Goal: Information Seeking & Learning: Learn about a topic

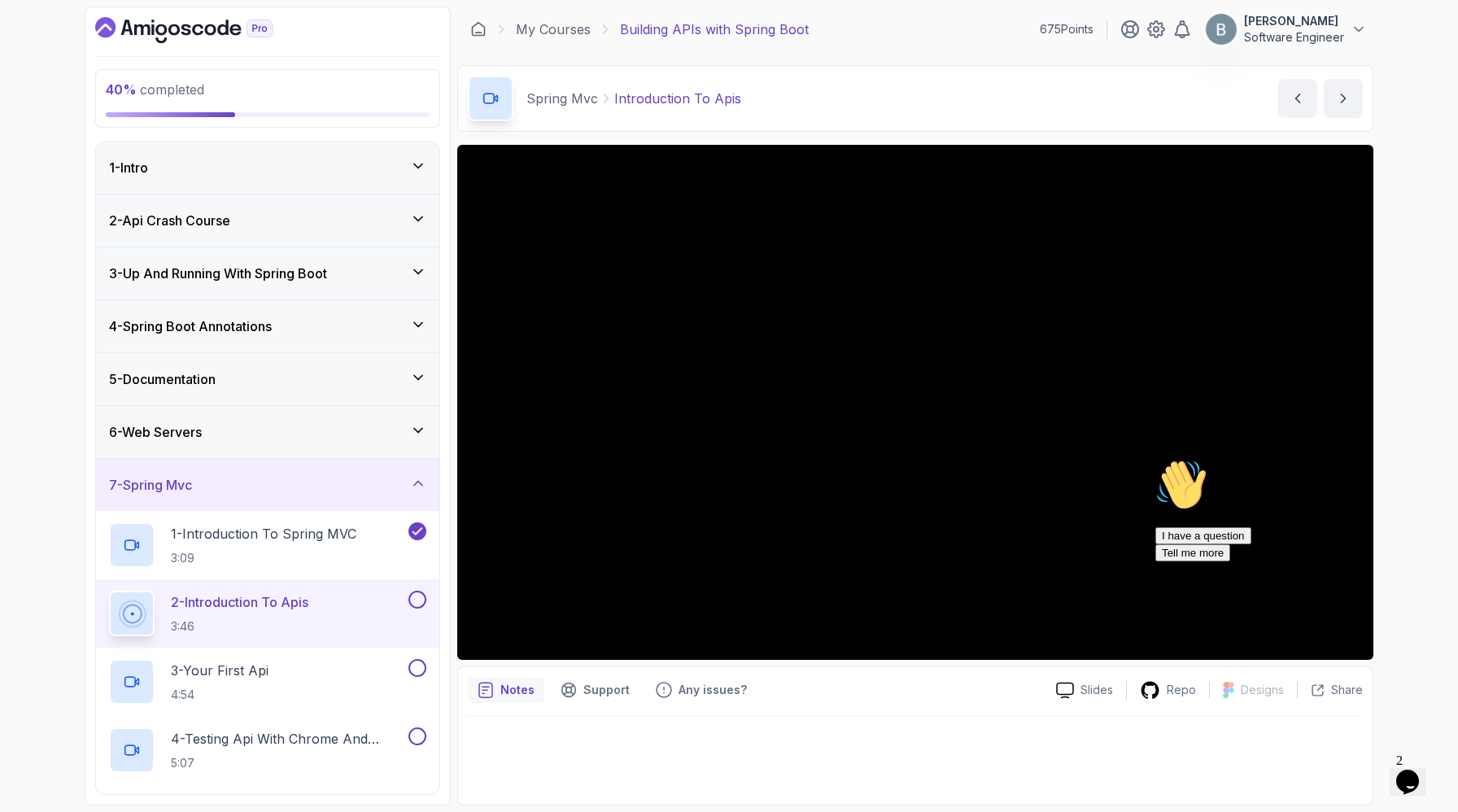
scroll to position [344, 0]
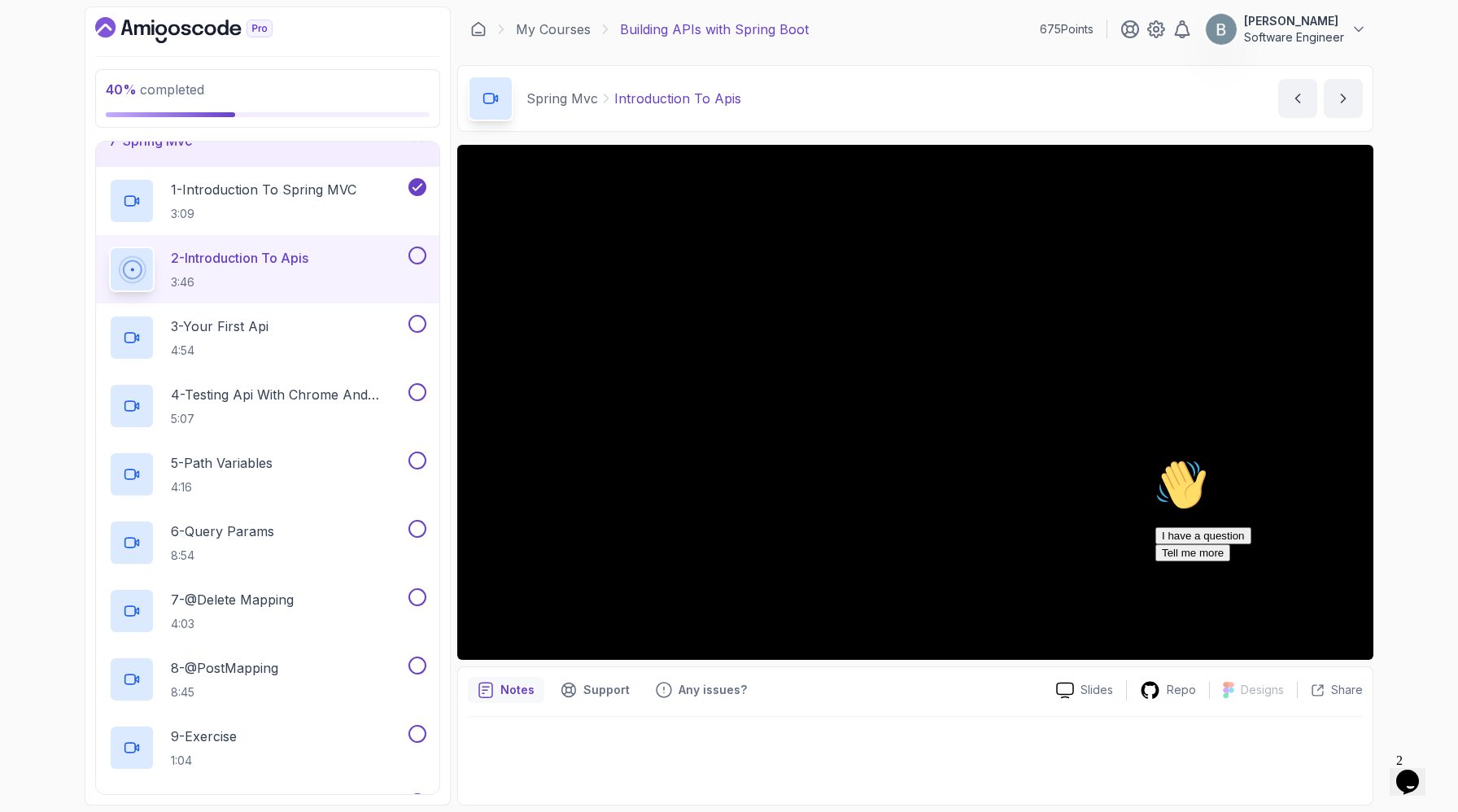
click at [1156, 459] on icon "Chat attention grabber" at bounding box center [1156, 459] width 0 height 0
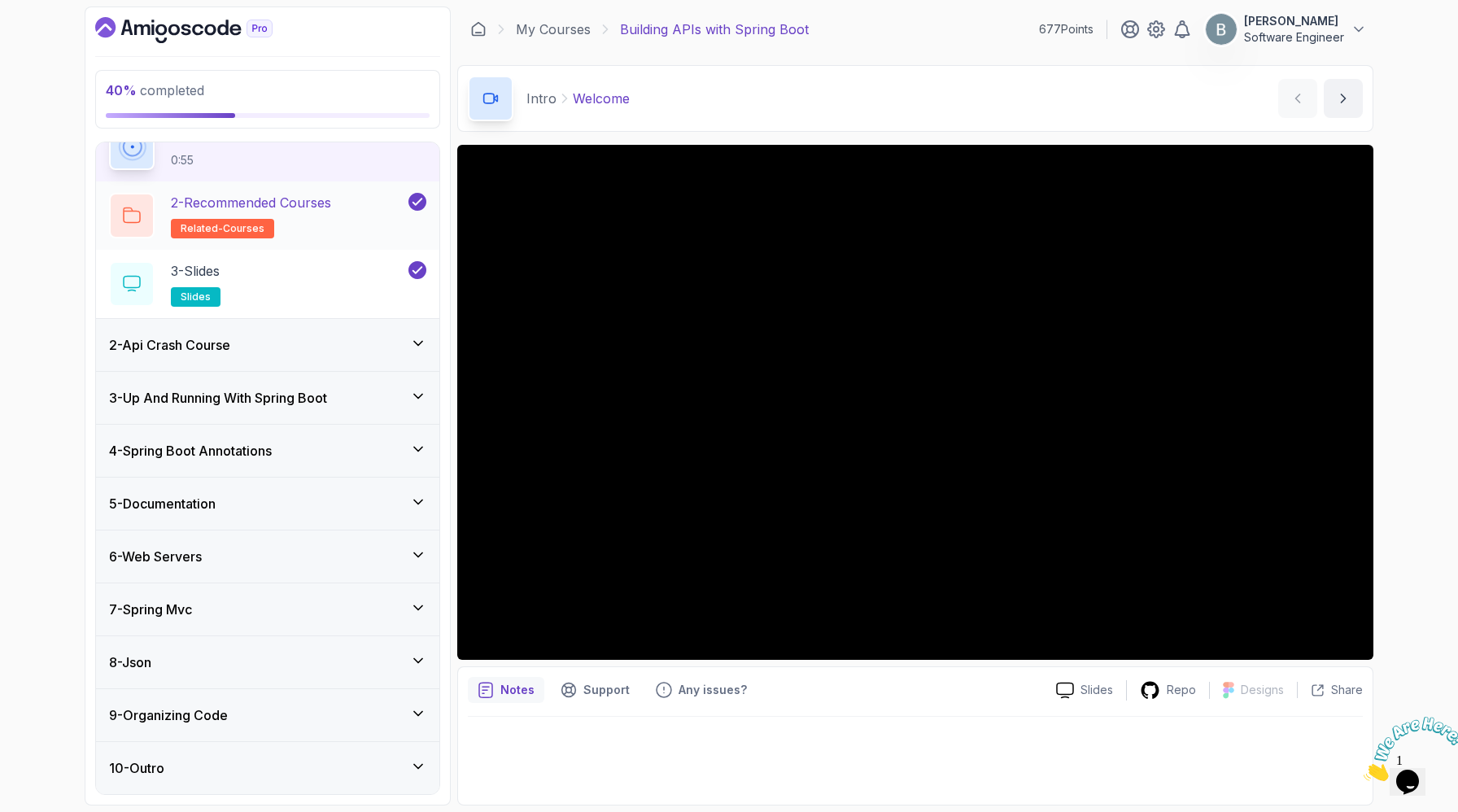
scroll to position [295, 0]
click at [370, 599] on div "7 - Spring Mvc" at bounding box center [267, 609] width 317 height 19
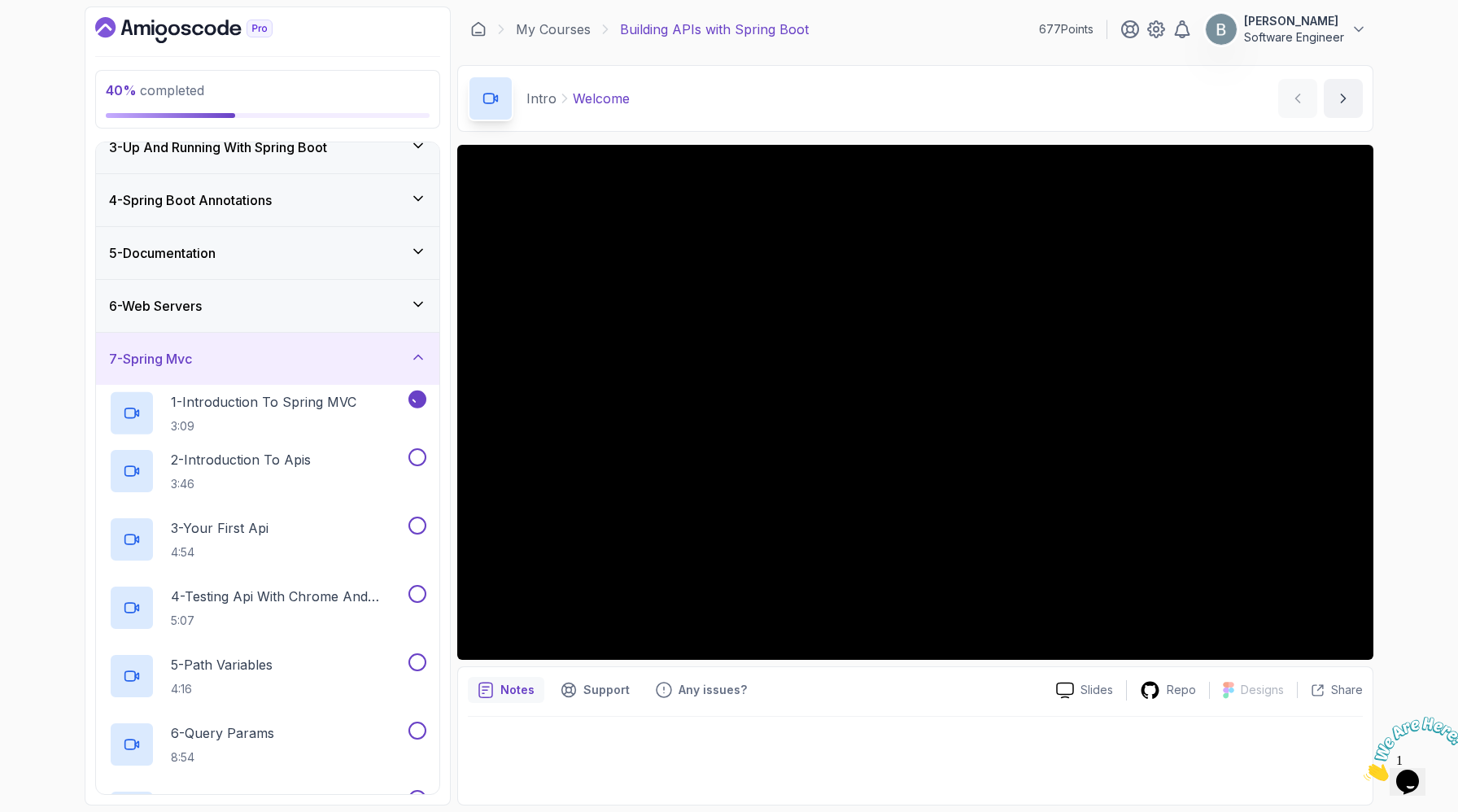
scroll to position [38, 0]
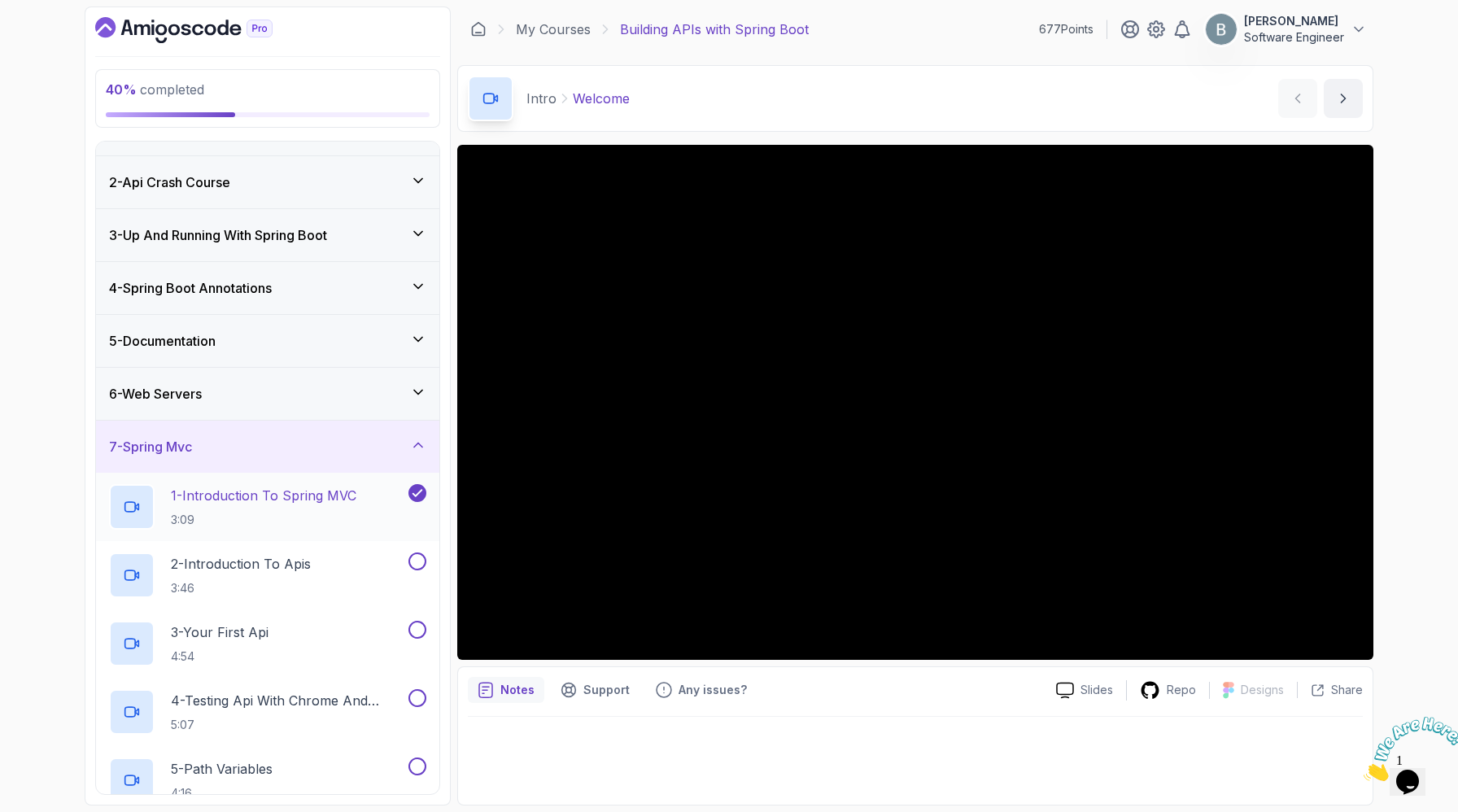
click at [370, 541] on div "1 - Introduction To Spring MVC 3:09" at bounding box center [268, 506] width 344 height 68
click at [311, 574] on p "2 - Introduction To Apis" at bounding box center [241, 564] width 140 height 19
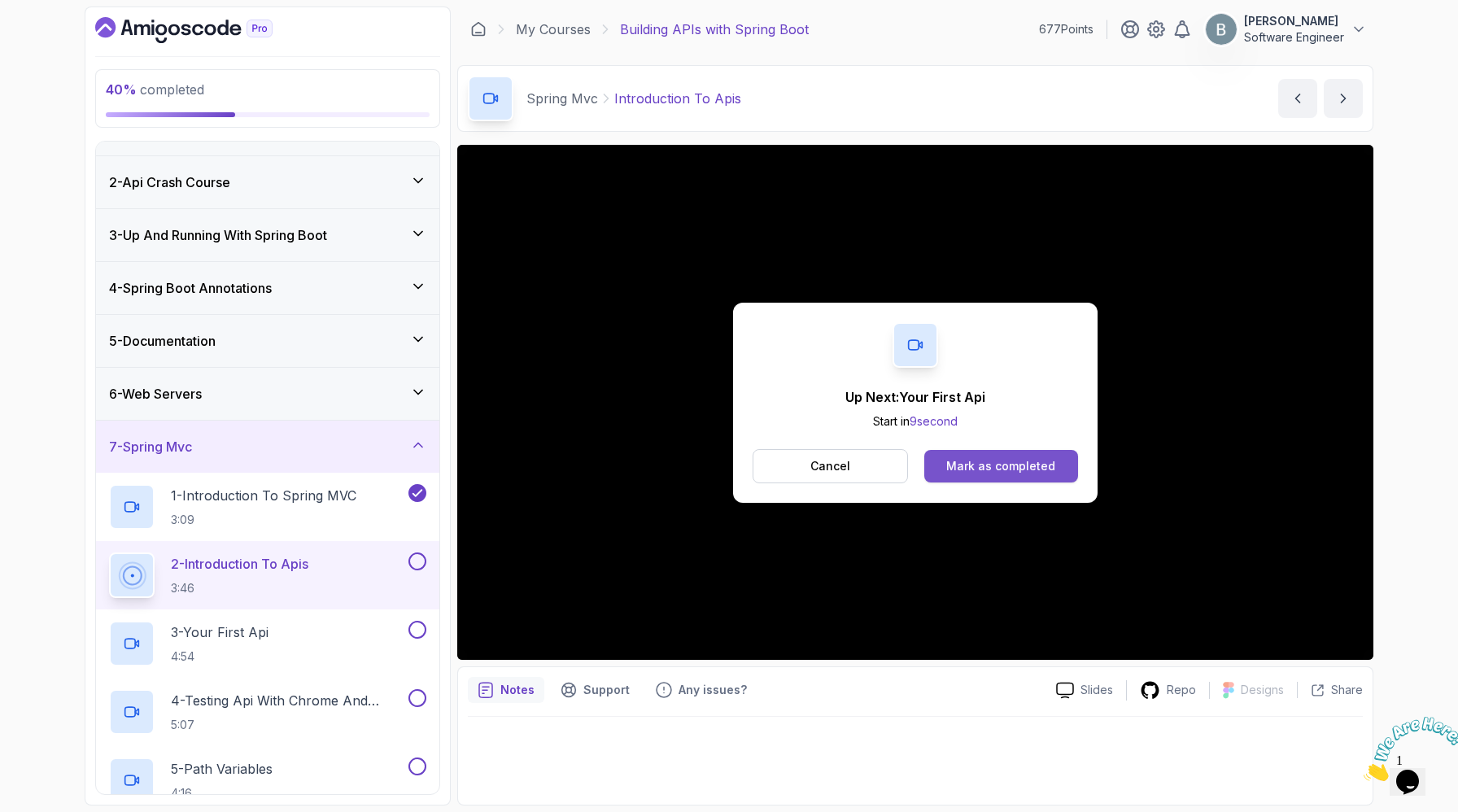
click at [1042, 474] on div "Mark as completed" at bounding box center [1001, 466] width 109 height 16
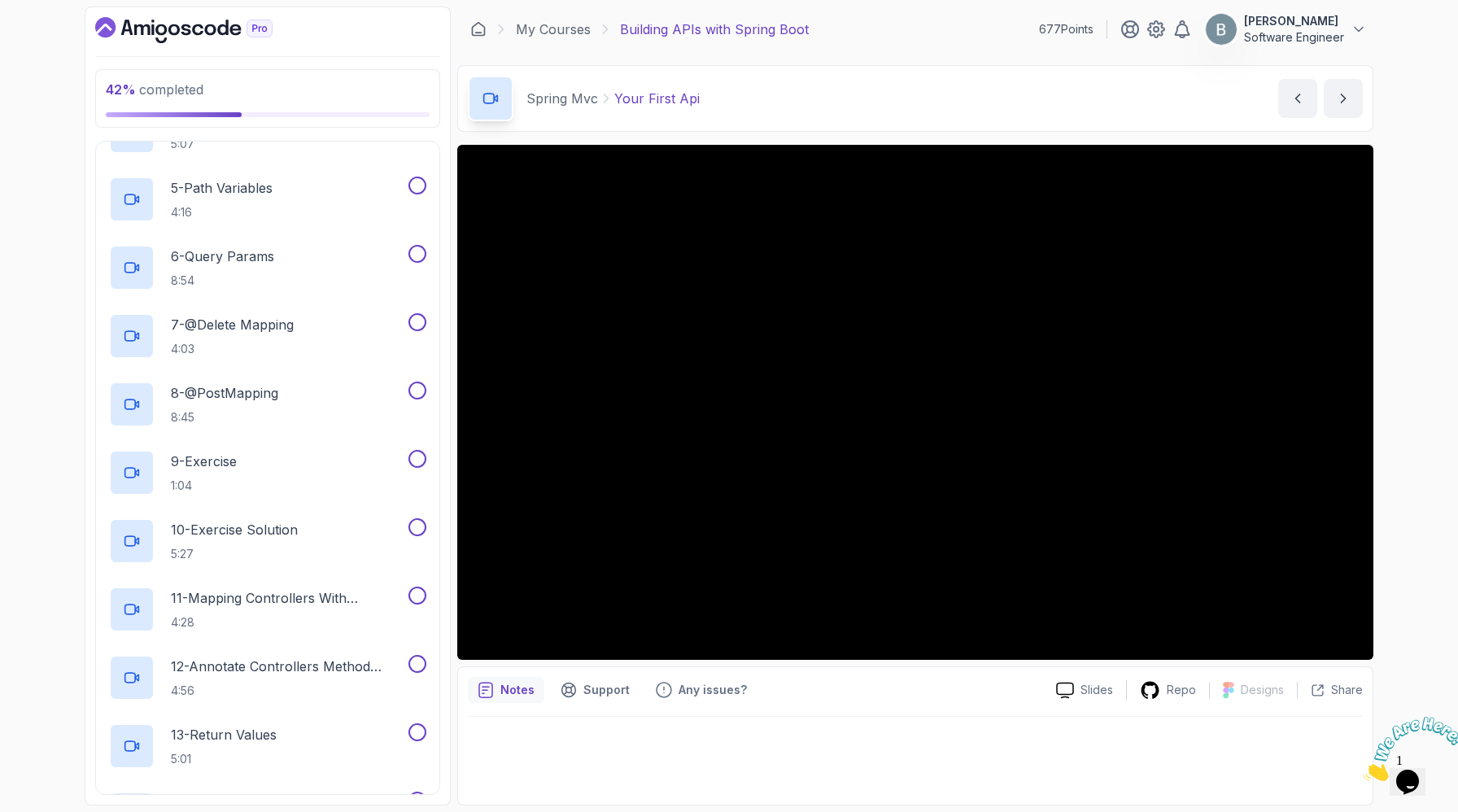
scroll to position [624, 0]
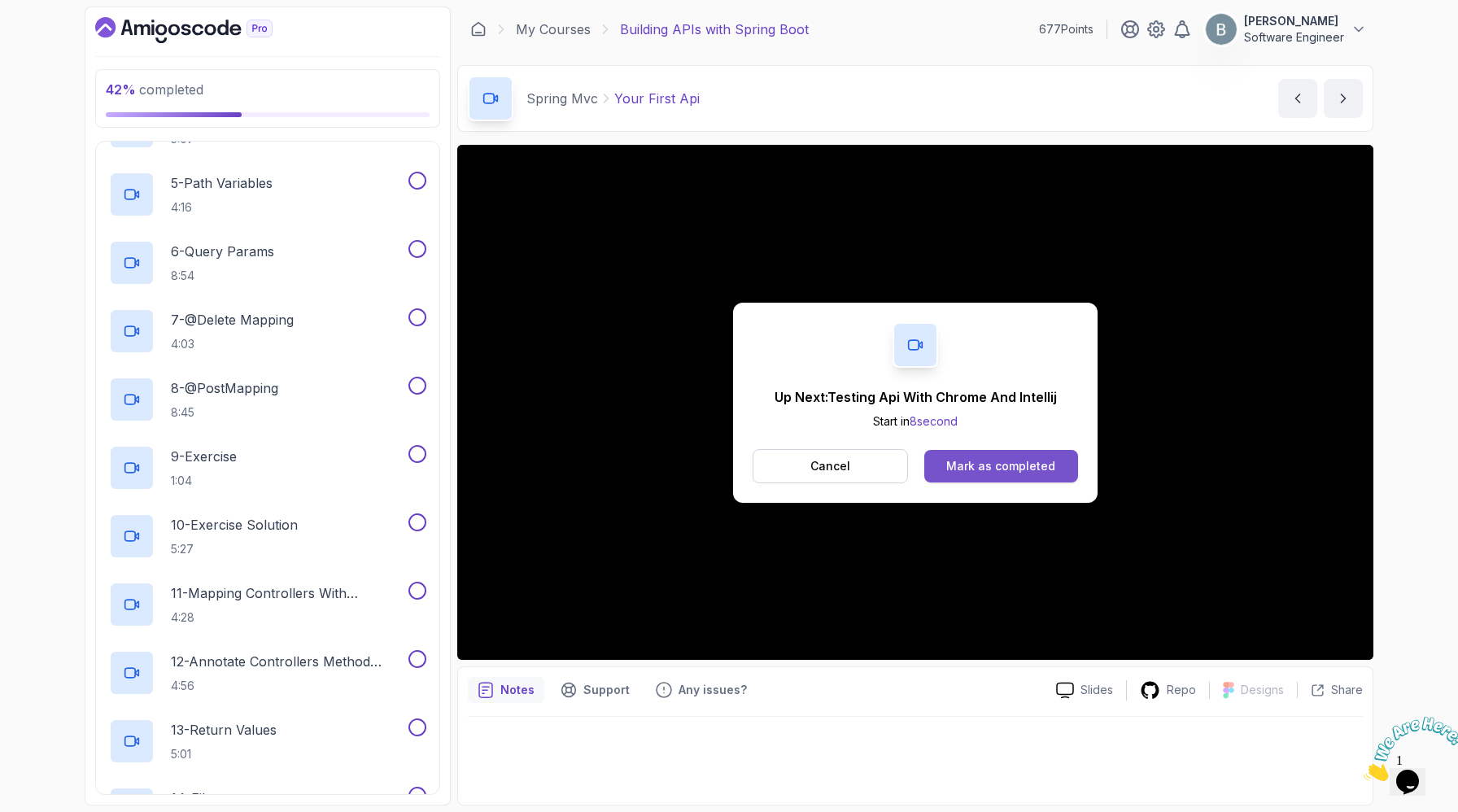
click at [1077, 482] on button "Mark as completed" at bounding box center [1001, 466] width 154 height 33
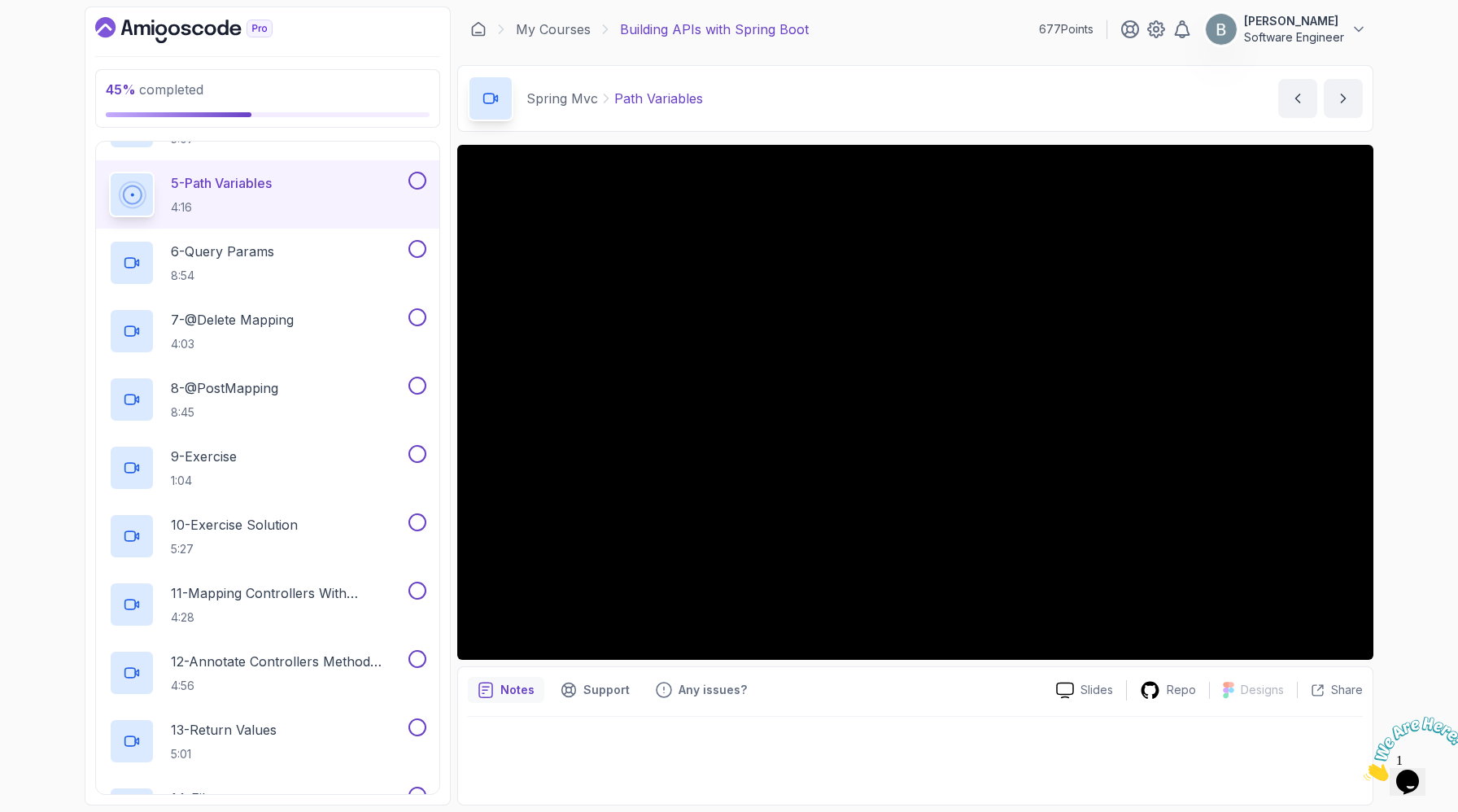
scroll to position [30, 0]
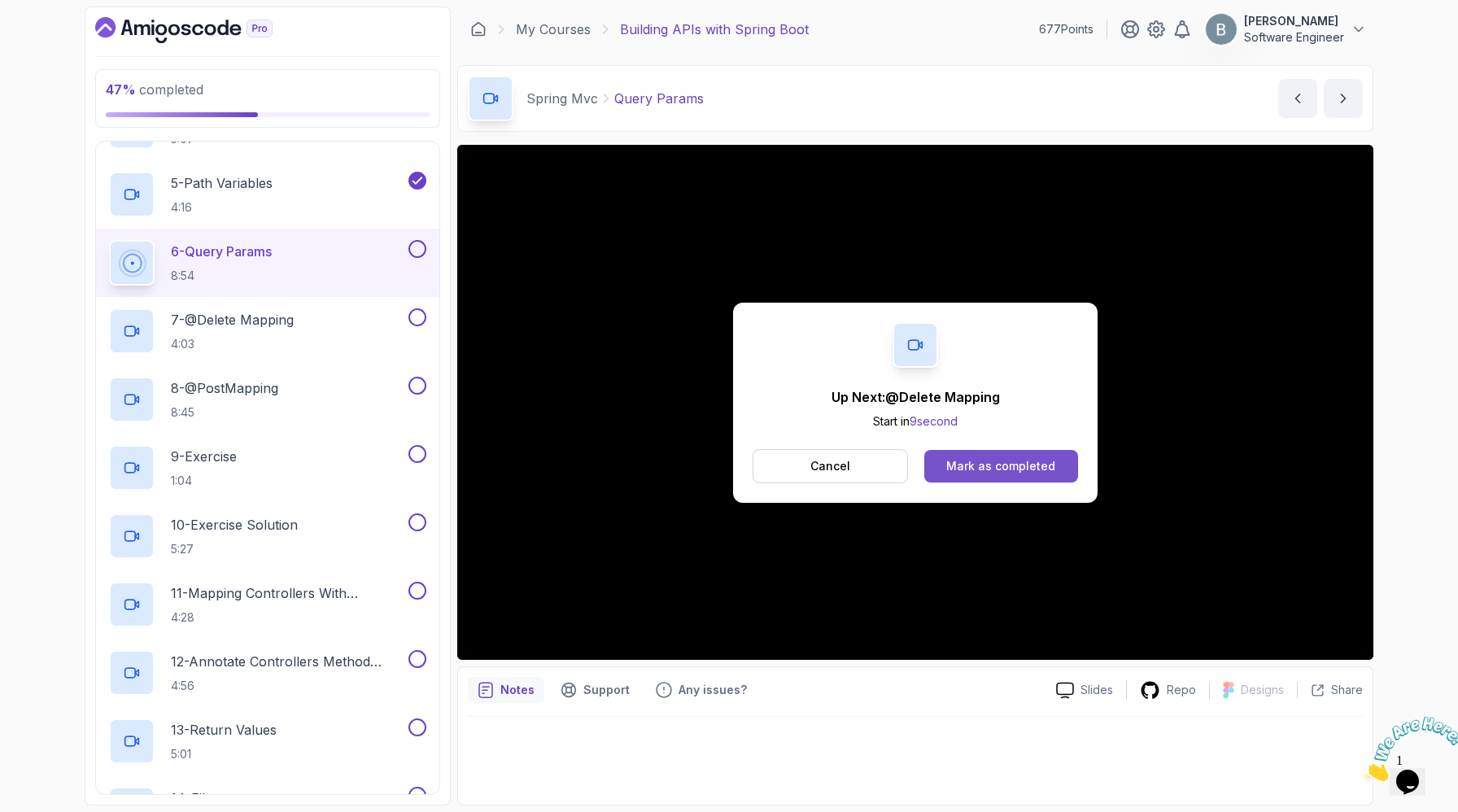
click at [1028, 474] on div "Mark as completed" at bounding box center [1001, 466] width 109 height 16
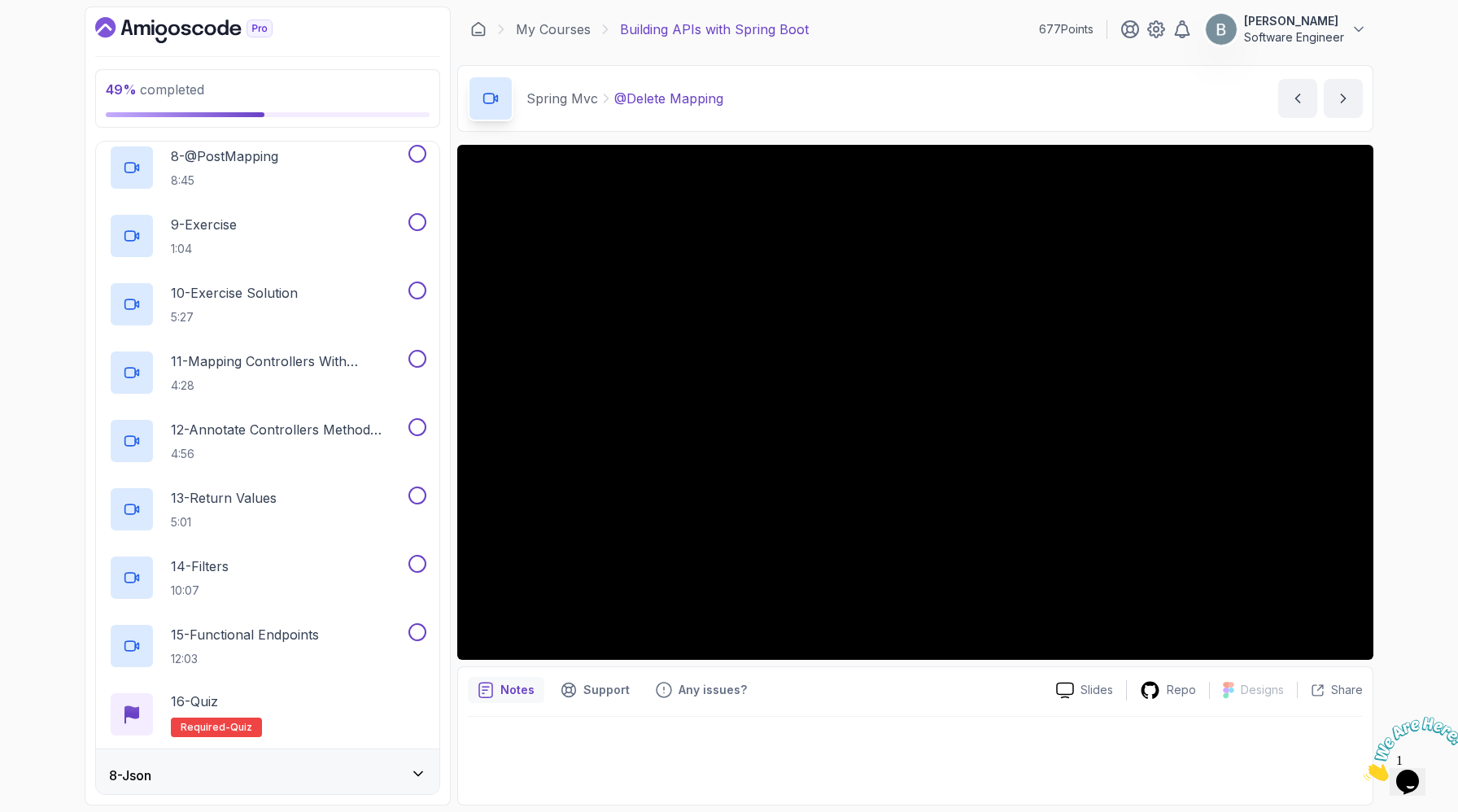
scroll to position [845, 0]
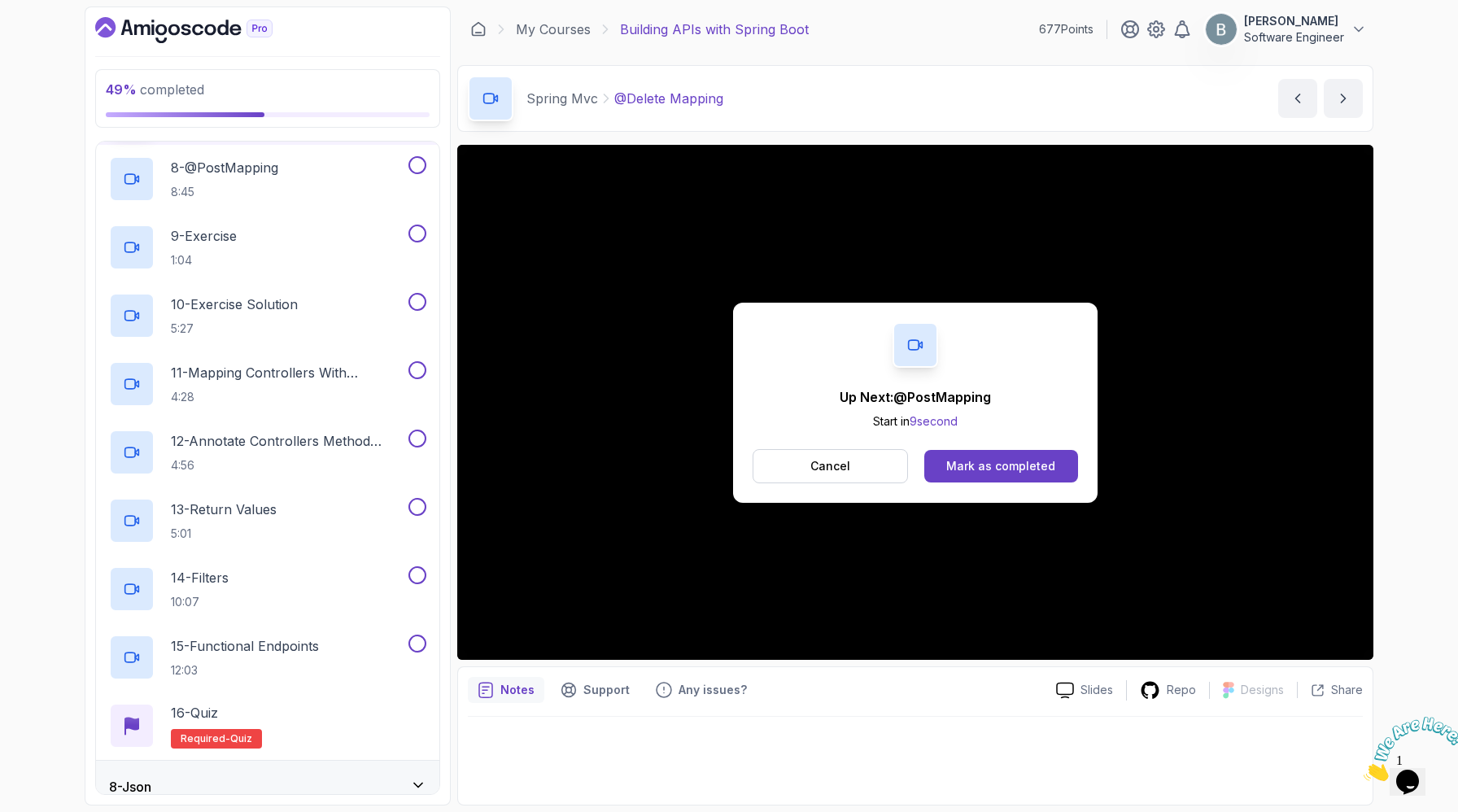
click at [1038, 464] on div "Cancel Mark as completed" at bounding box center [915, 466] width 326 height 34
click at [1021, 470] on button "Mark as completed" at bounding box center [1001, 466] width 154 height 33
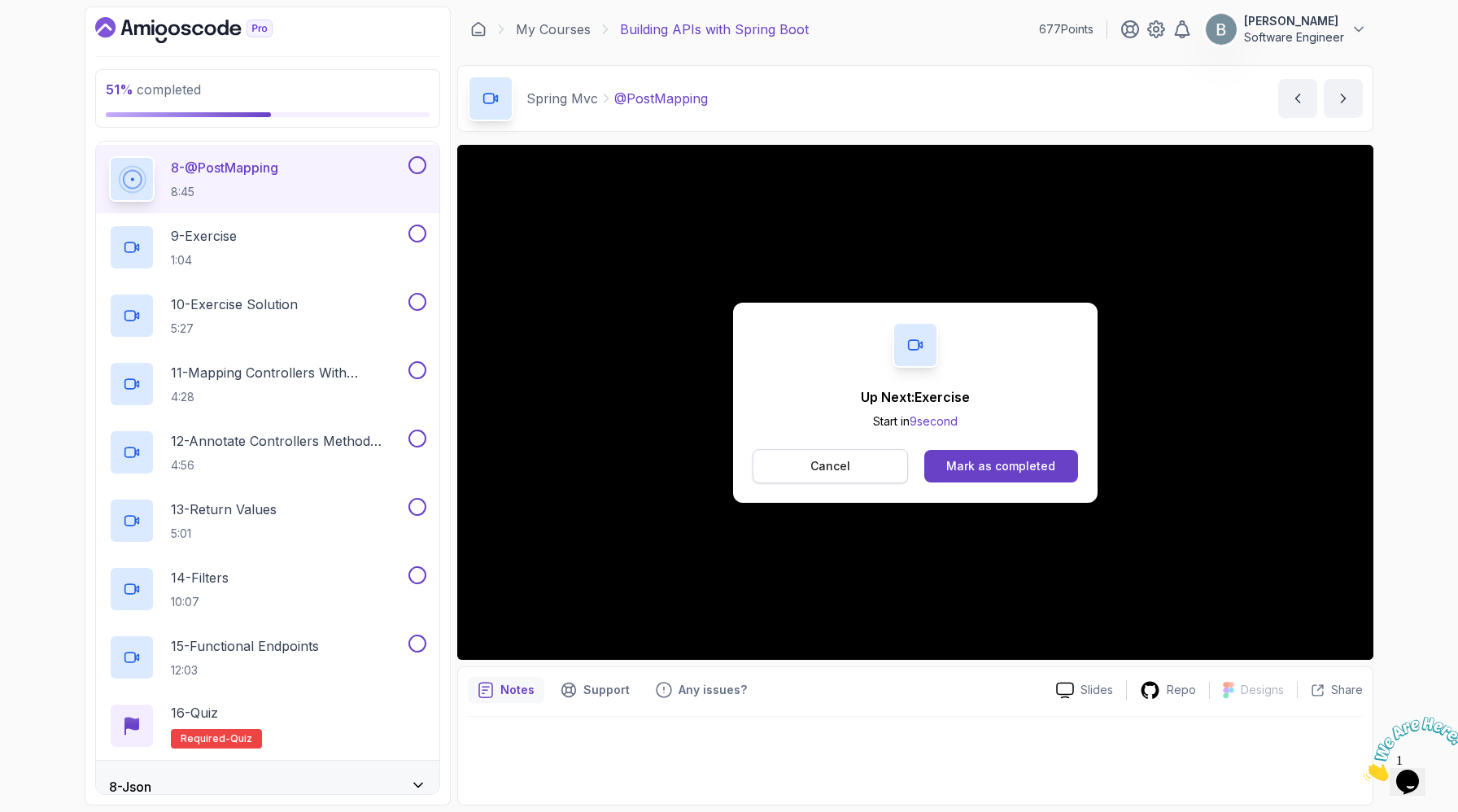
click at [857, 482] on button "Cancel" at bounding box center [830, 466] width 155 height 34
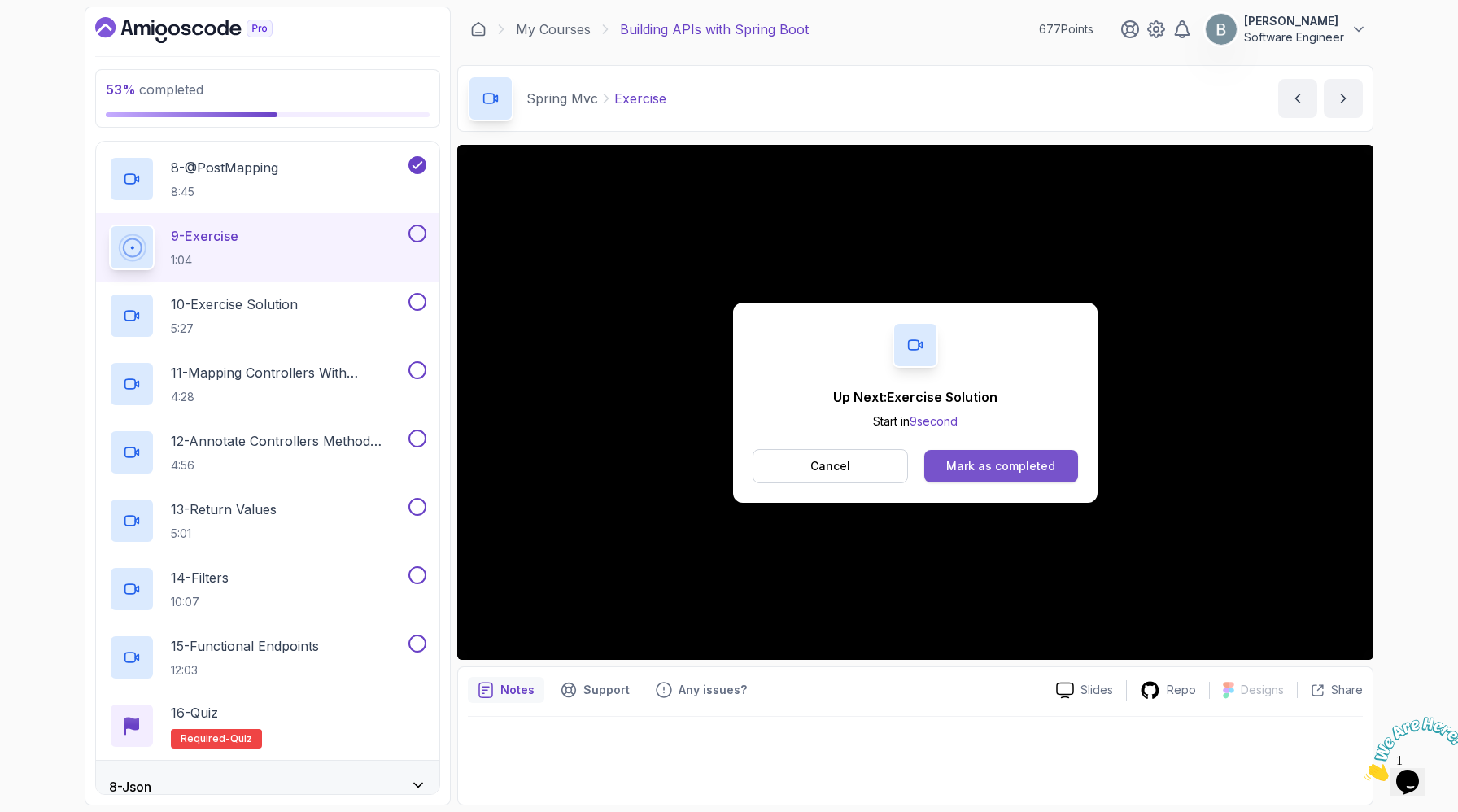
click at [1011, 469] on button "Mark as completed" at bounding box center [1001, 466] width 154 height 33
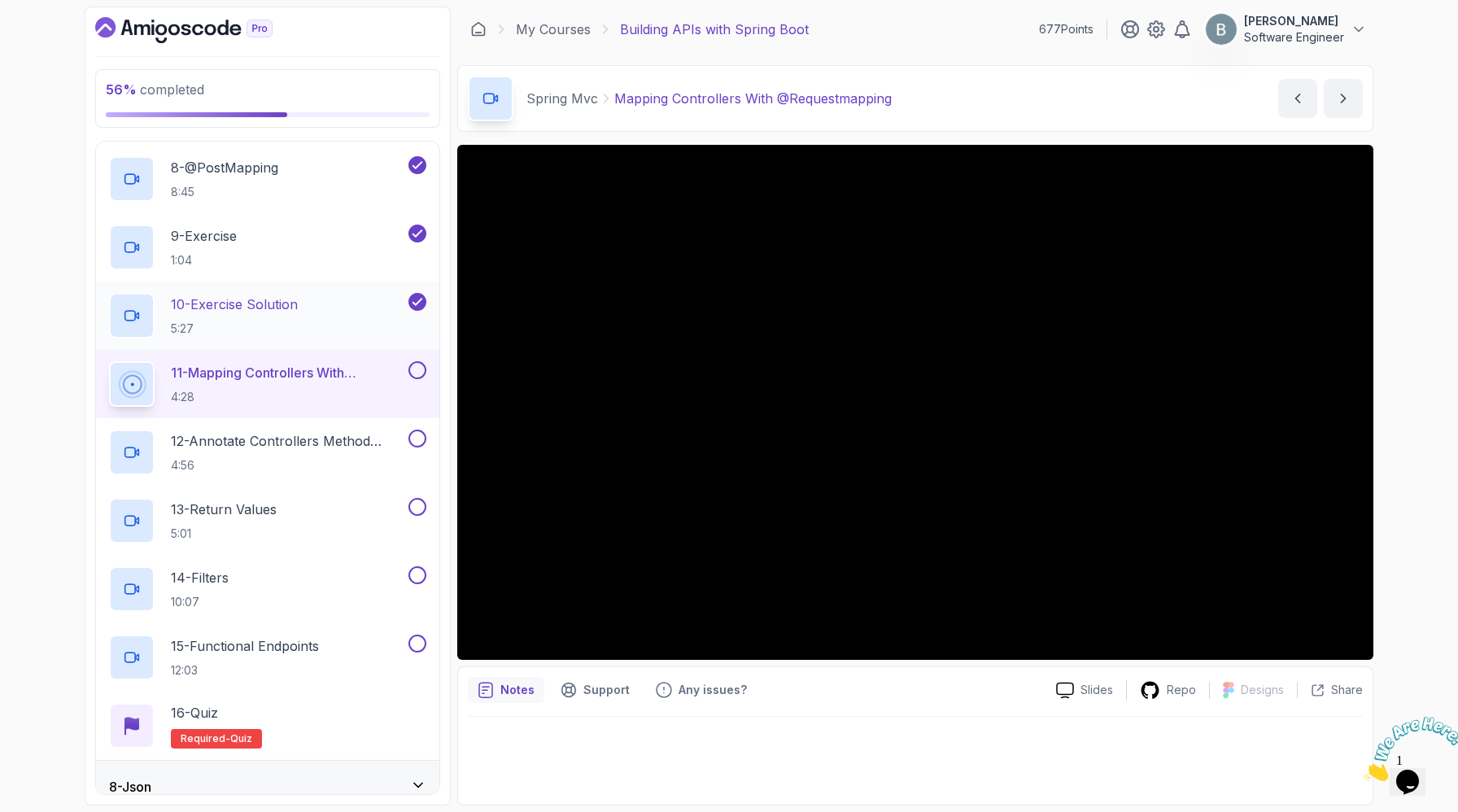
click at [254, 314] on p "10 - Exercise Solution" at bounding box center [235, 304] width 127 height 19
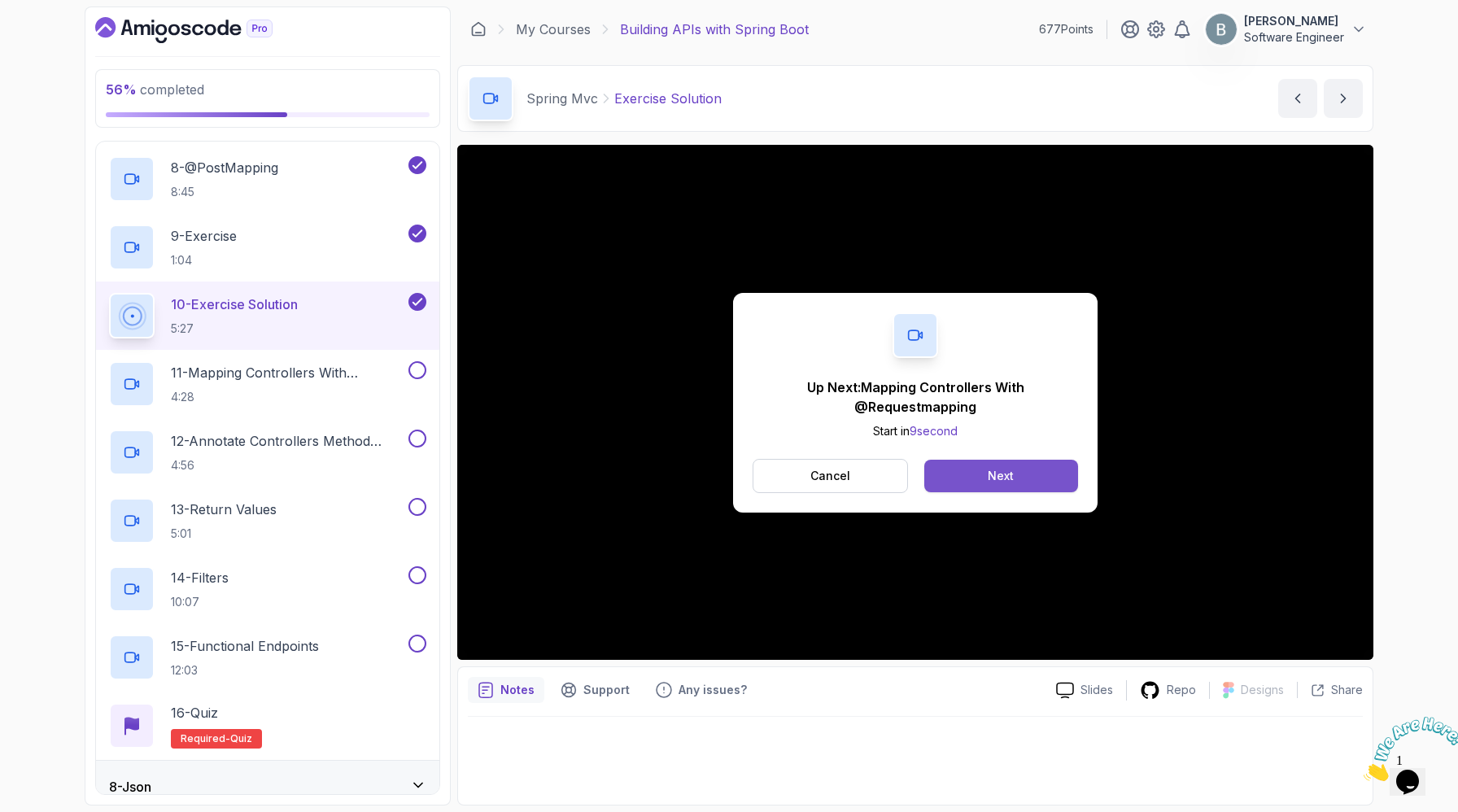
click at [1014, 484] on div "Next" at bounding box center [1001, 476] width 26 height 16
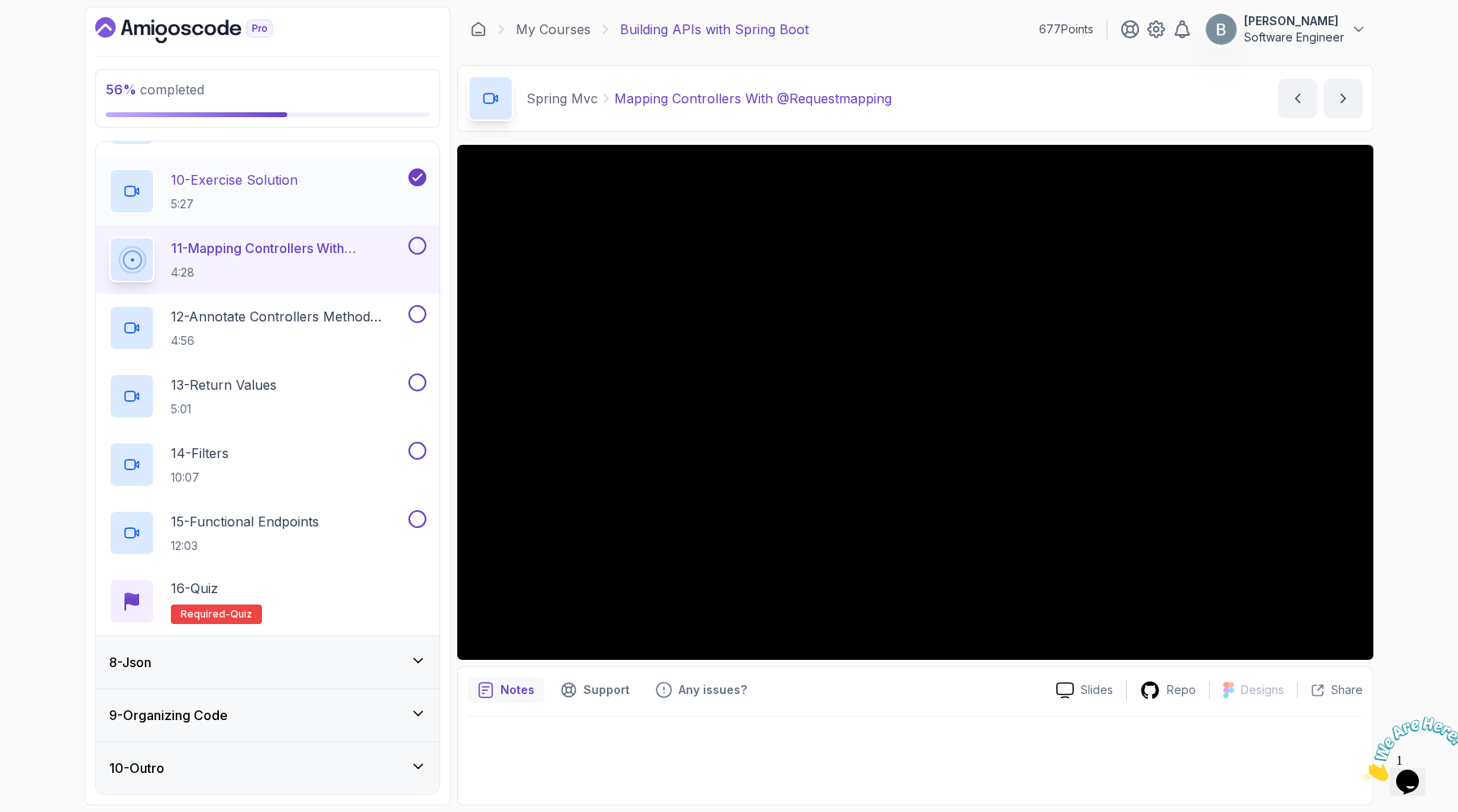
scroll to position [1331, 0]
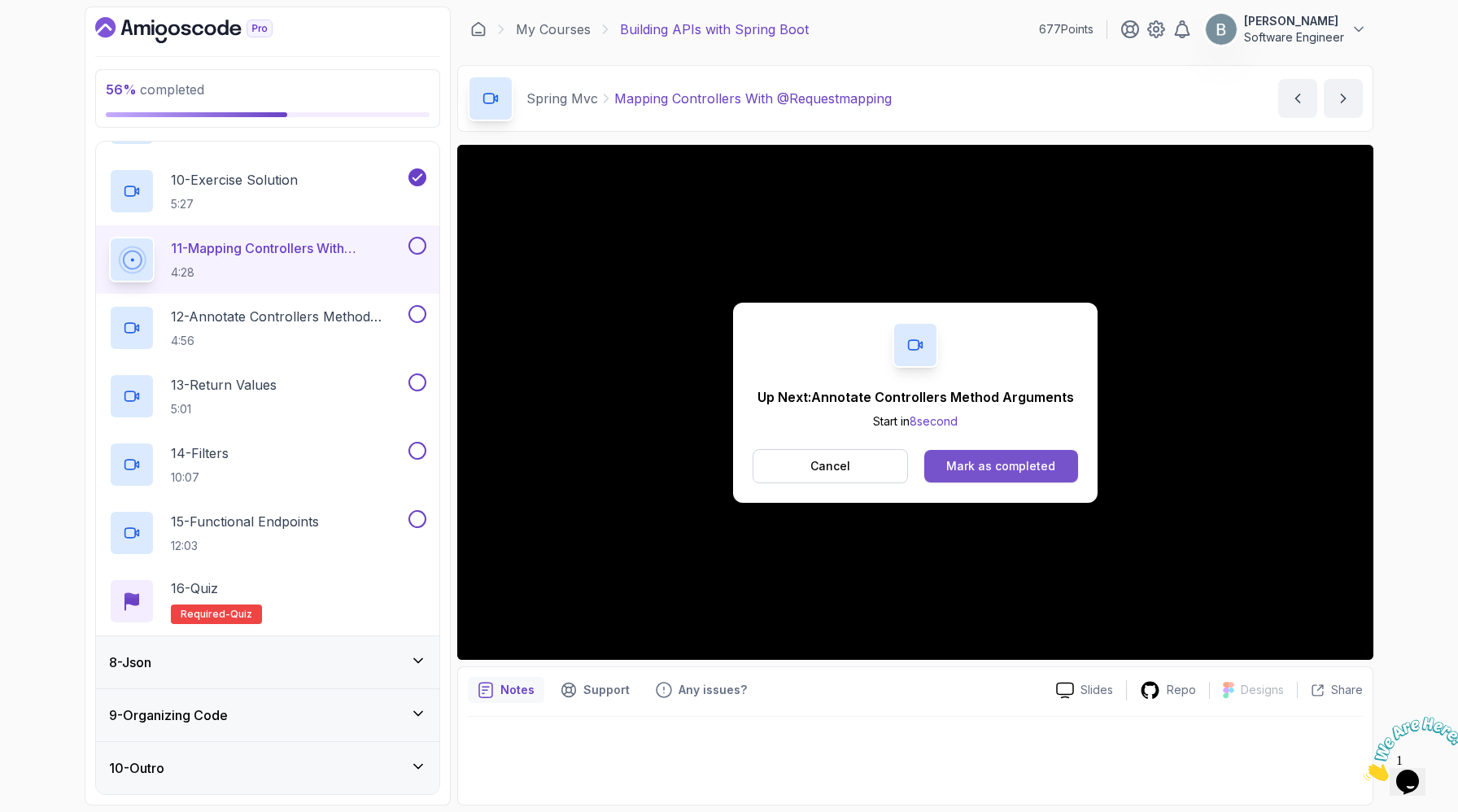
click at [972, 474] on div "Mark as completed" at bounding box center [1001, 466] width 109 height 16
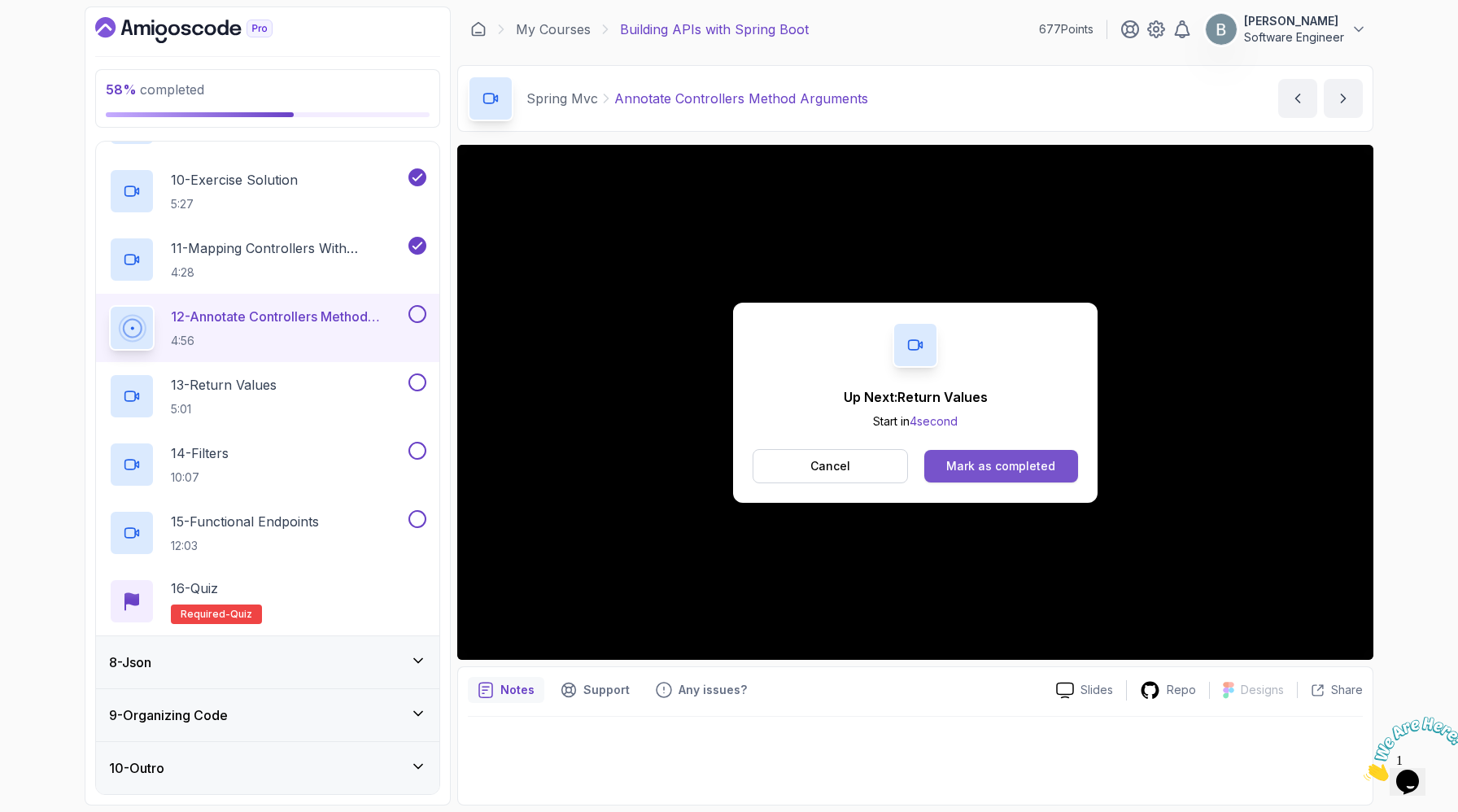
click at [1038, 474] on div "Mark as completed" at bounding box center [1001, 466] width 109 height 16
